Goal: Task Accomplishment & Management: Manage account settings

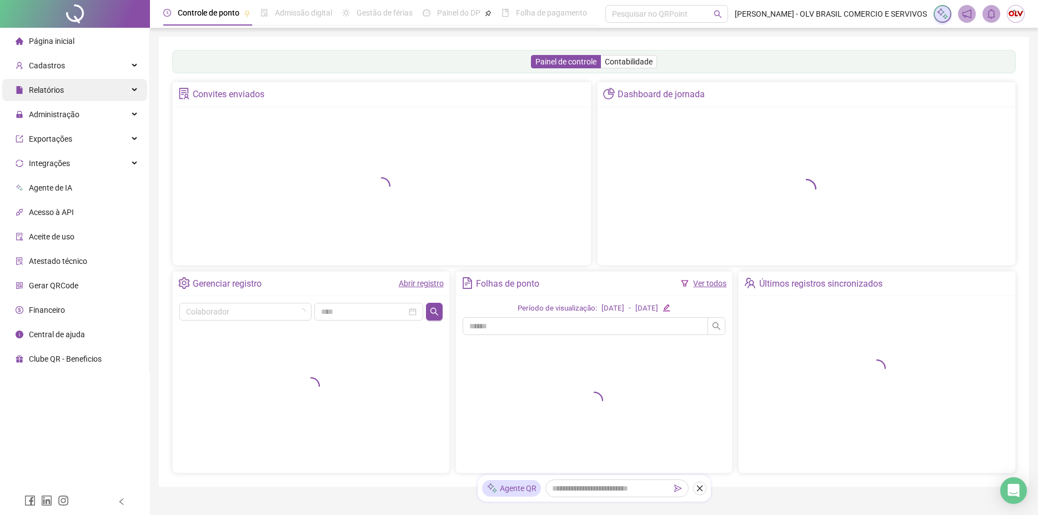
click at [63, 86] on span "Relatórios" at bounding box center [46, 89] width 35 height 9
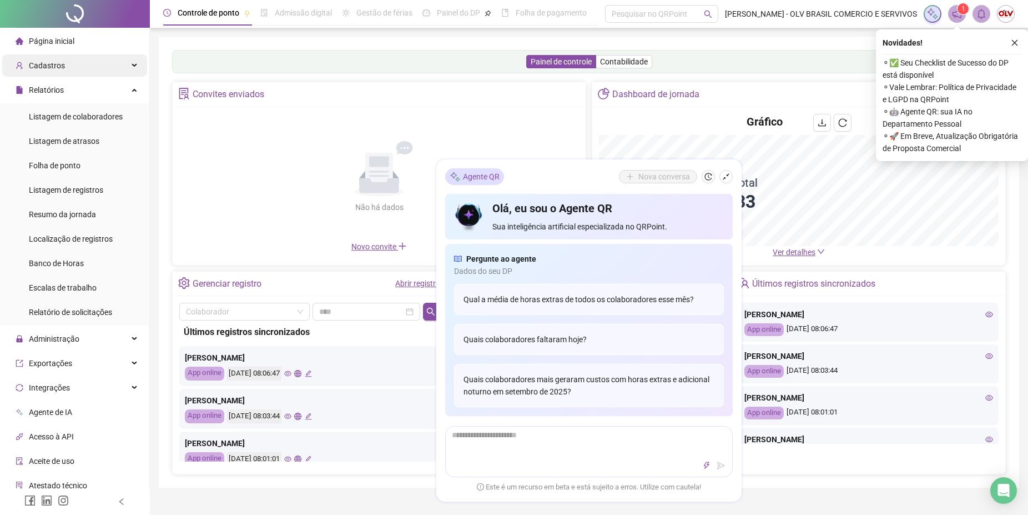
click at [90, 63] on div "Cadastros" at bounding box center [74, 65] width 145 height 22
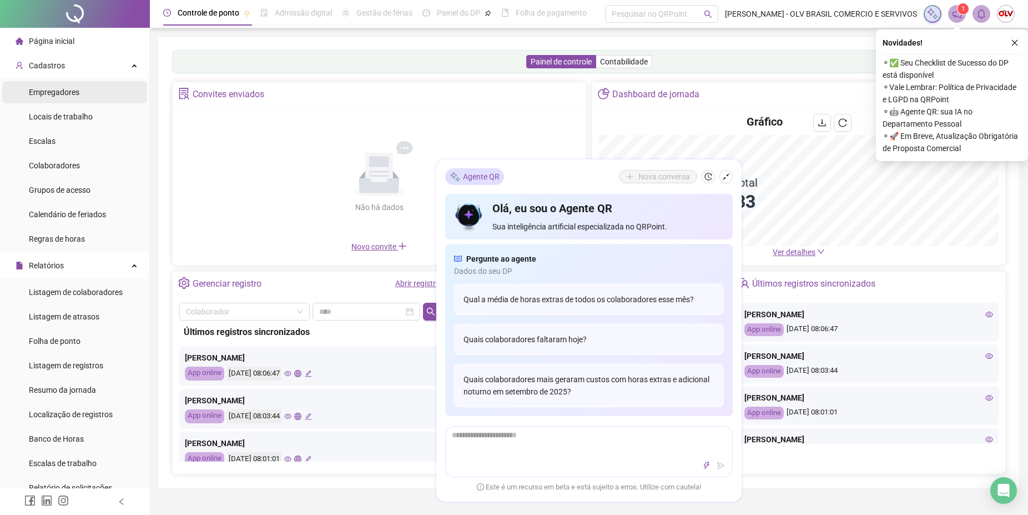
click at [70, 91] on span "Empregadores" at bounding box center [54, 92] width 51 height 9
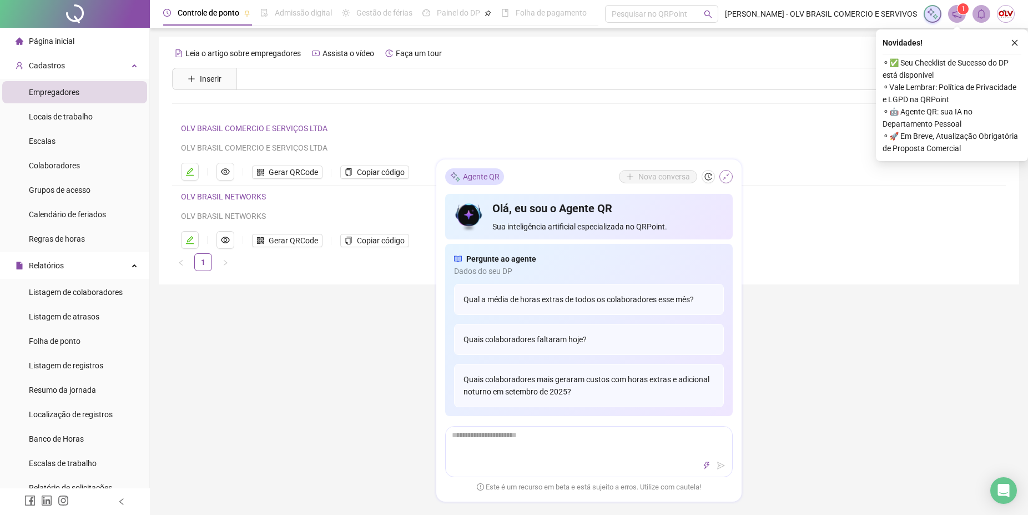
click at [730, 175] on icon "shrink" at bounding box center [726, 177] width 8 height 8
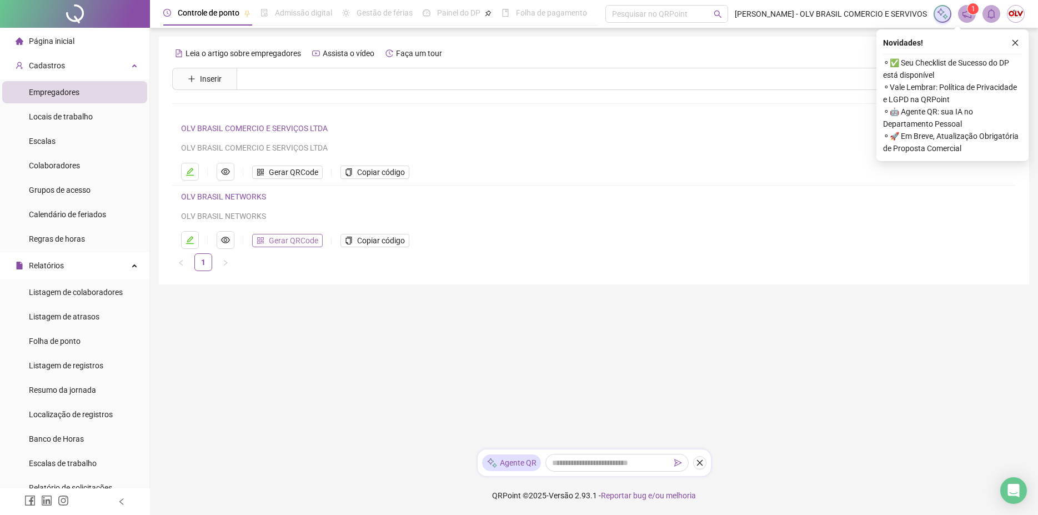
click at [306, 237] on span "Gerar QRCode" at bounding box center [293, 240] width 49 height 12
click at [302, 172] on span "Gerar QRCode" at bounding box center [293, 172] width 49 height 12
click at [66, 169] on span "Colaboradores" at bounding box center [54, 165] width 51 height 9
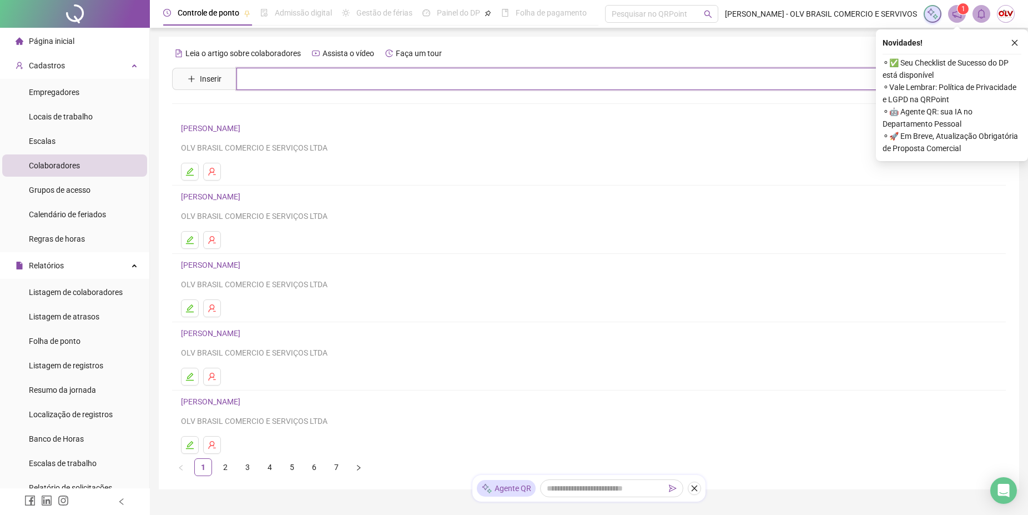
click at [268, 77] on input "text" at bounding box center [597, 79] width 721 height 22
type input "*******"
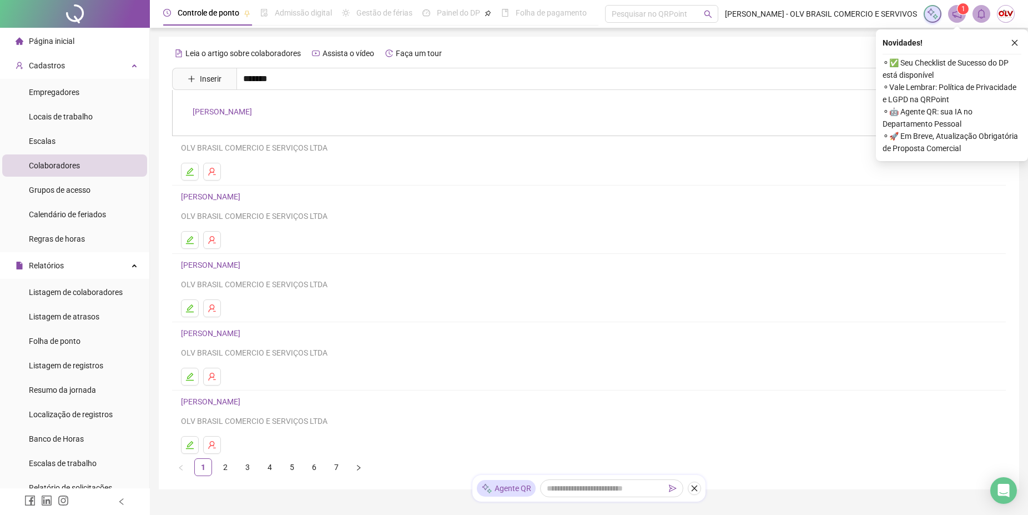
click at [226, 116] on link "[PERSON_NAME]" at bounding box center [222, 111] width 59 height 9
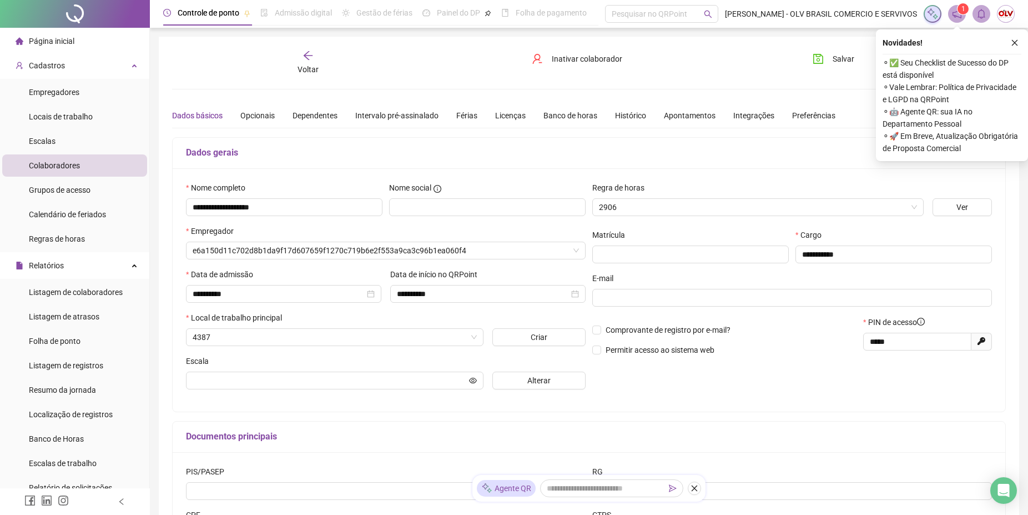
type input "********"
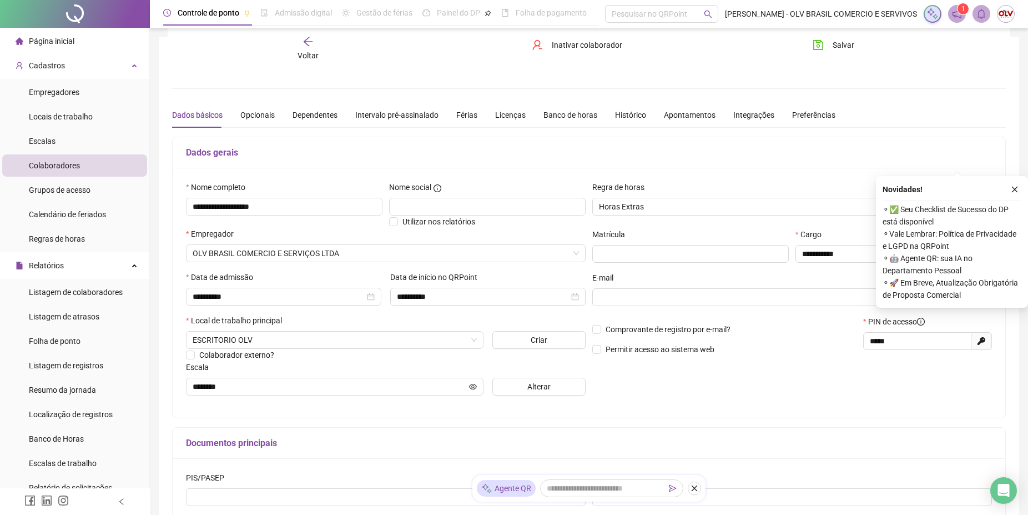
scroll to position [147, 0]
